Goal: Information Seeking & Learning: Learn about a topic

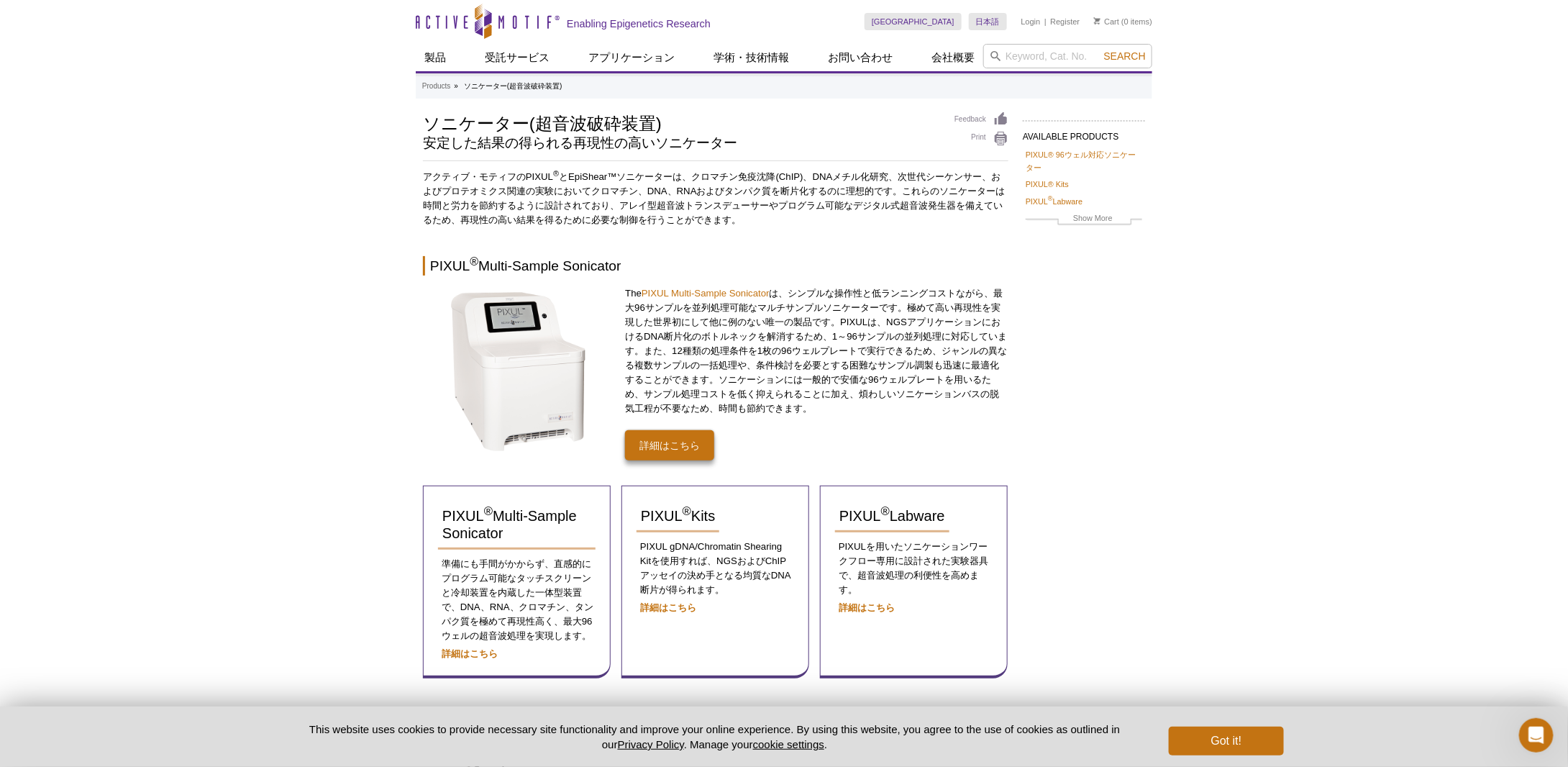
click at [1451, 427] on div "Active Motif Logo Enabling Epigenetics Research 0 Search Skip to content Active…" at bounding box center [784, 644] width 1568 height 1287
click at [1093, 218] on link "Show More" at bounding box center [1083, 219] width 116 height 16
click at [468, 653] on strong "詳細はこちら" at bounding box center [470, 653] width 56 height 11
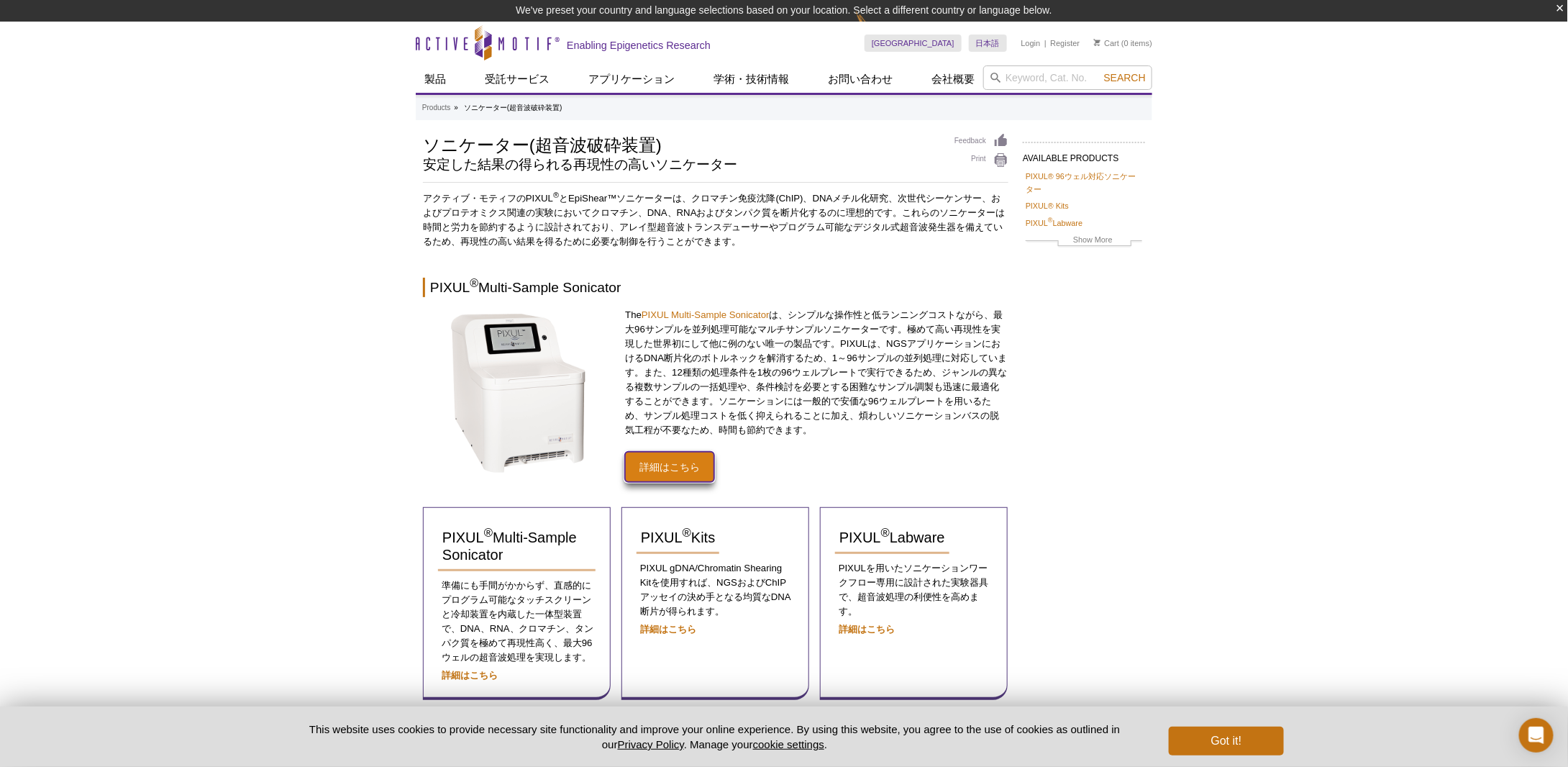
click at [679, 466] on link "詳細はこちら" at bounding box center [670, 467] width 89 height 30
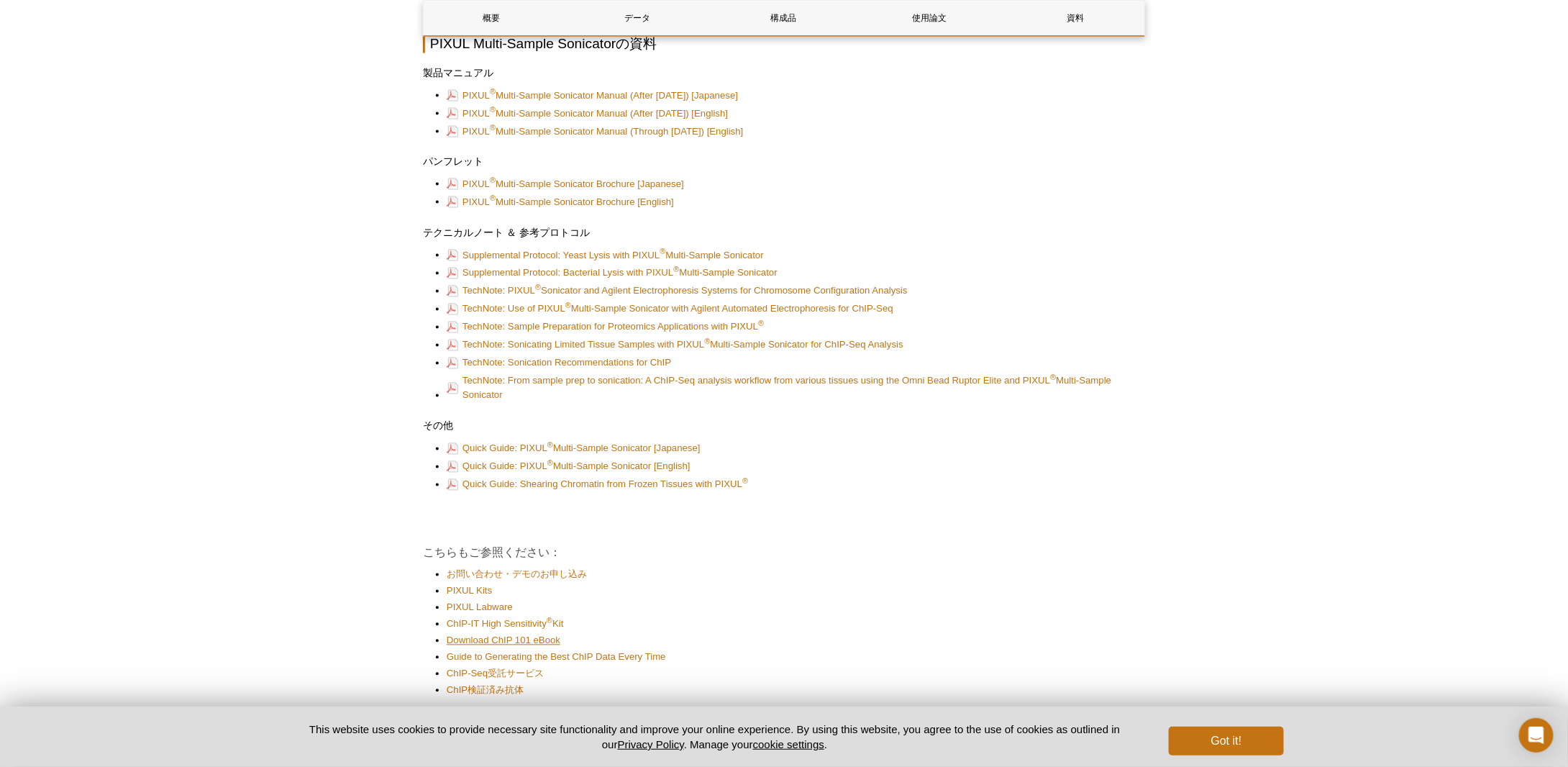
scroll to position [4068, 0]
